Goal: Use online tool/utility: Utilize a website feature to perform a specific function

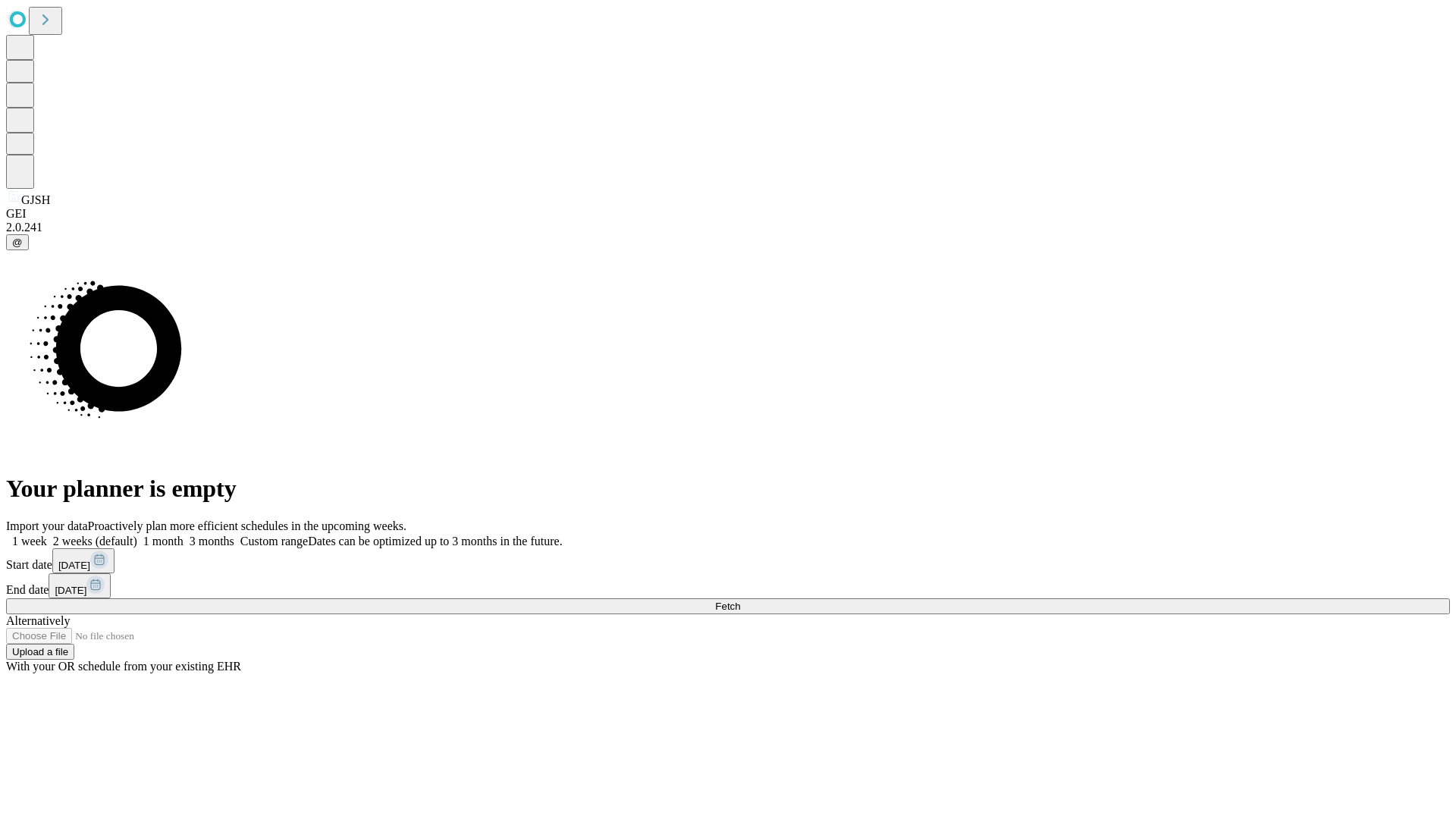
click at [740, 601] on span "Fetch" at bounding box center [727, 606] width 25 height 11
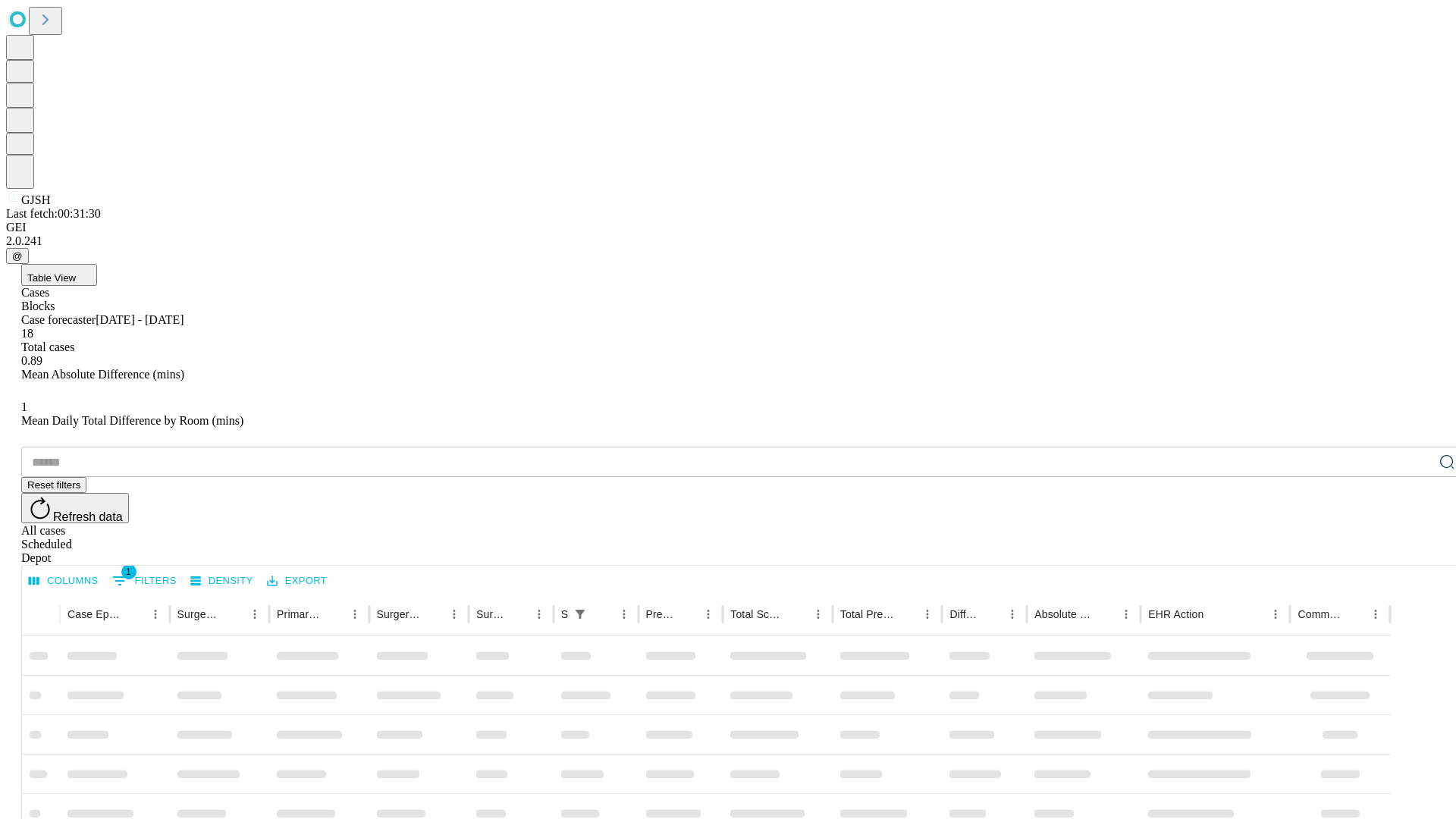
click at [76, 273] on span "Table View" at bounding box center [51, 278] width 48 height 11
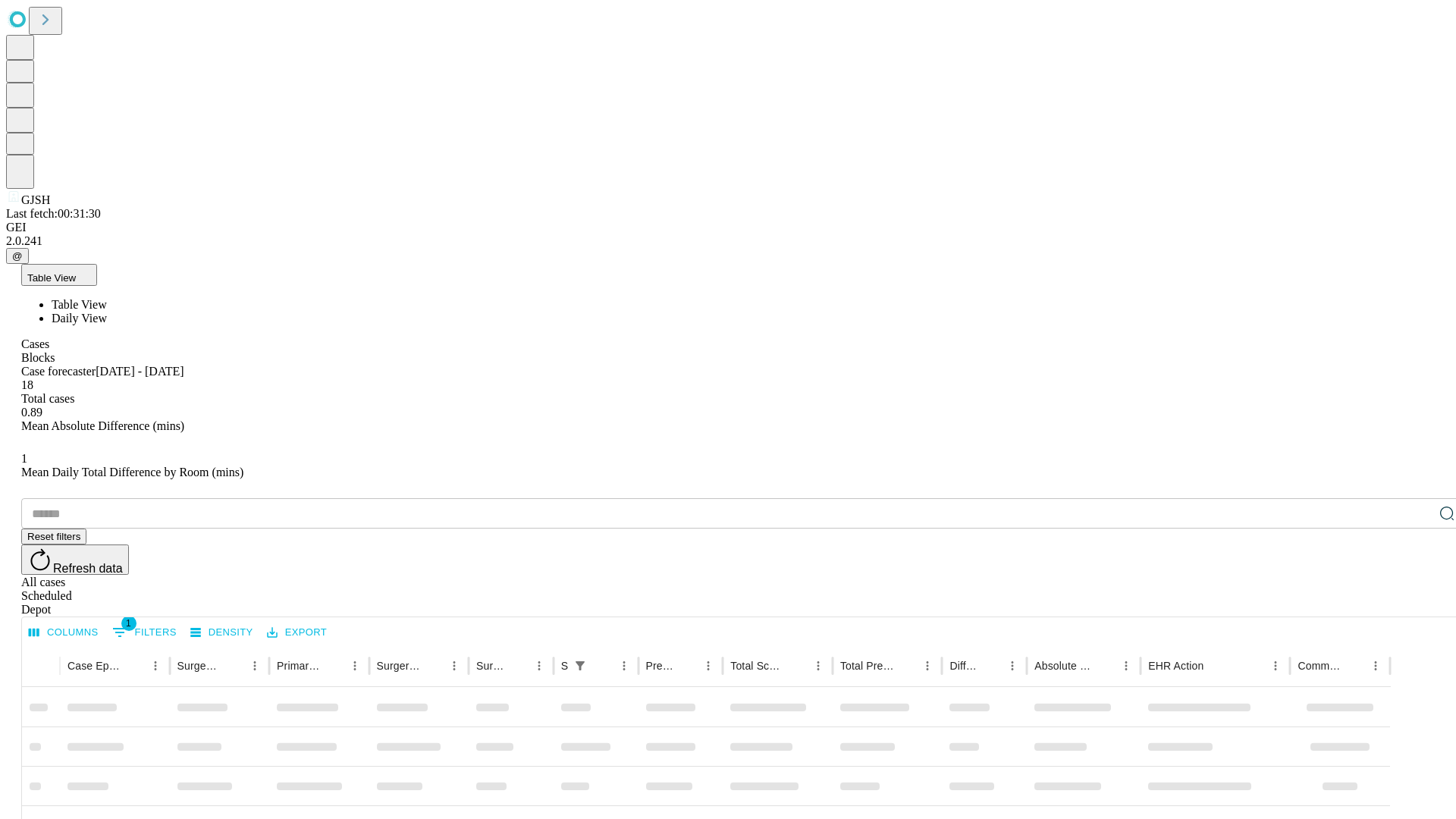
click at [107, 312] on span "Daily View" at bounding box center [79, 318] width 56 height 13
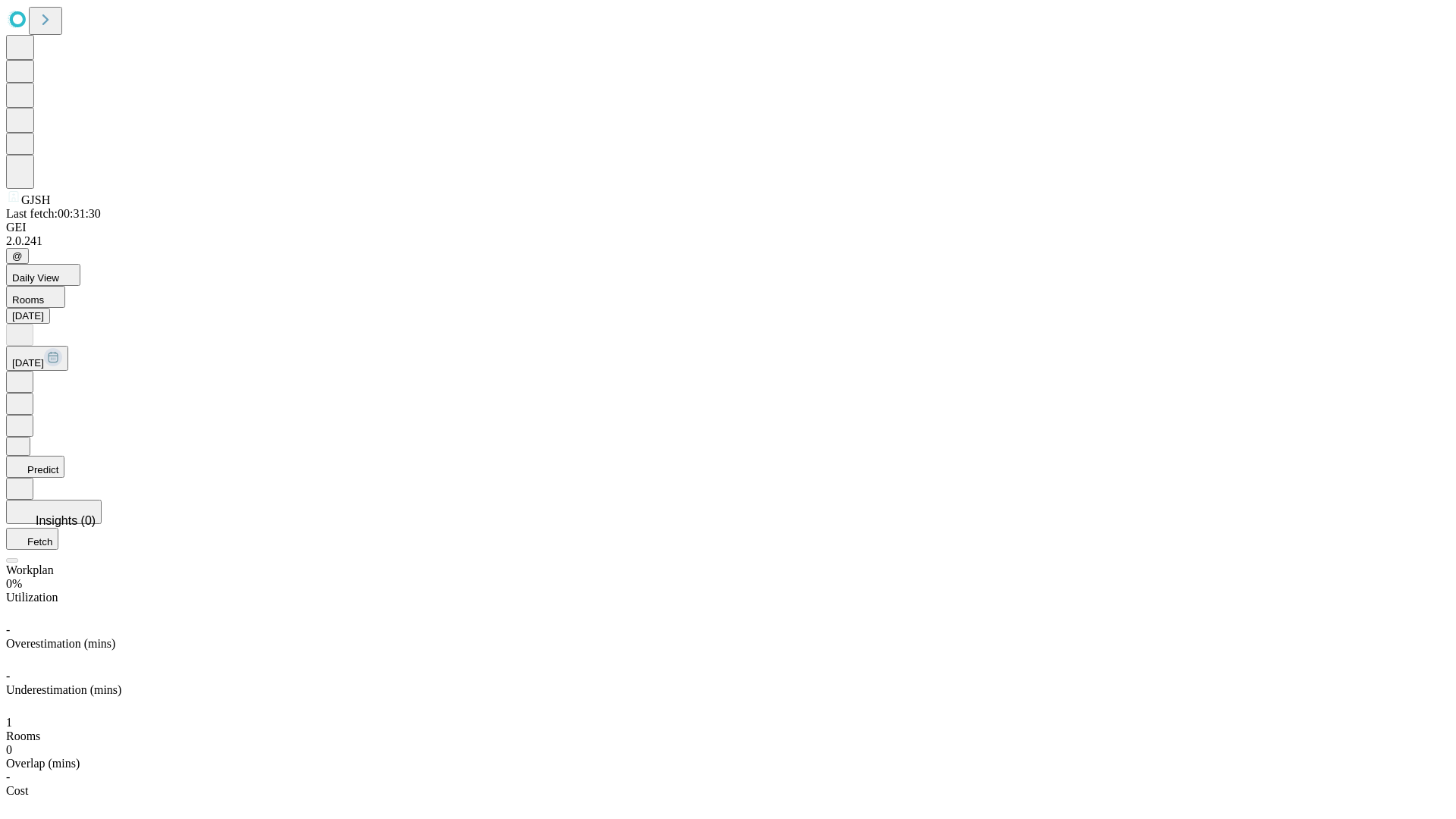
click at [65, 456] on button "Predict" at bounding box center [36, 467] width 58 height 22
